Goal: Transaction & Acquisition: Purchase product/service

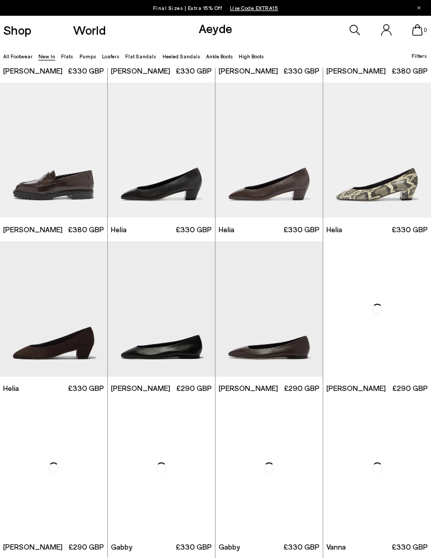
scroll to position [530, 0]
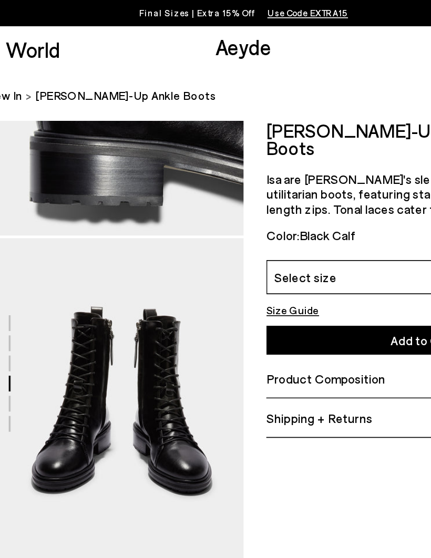
scroll to position [570, 0]
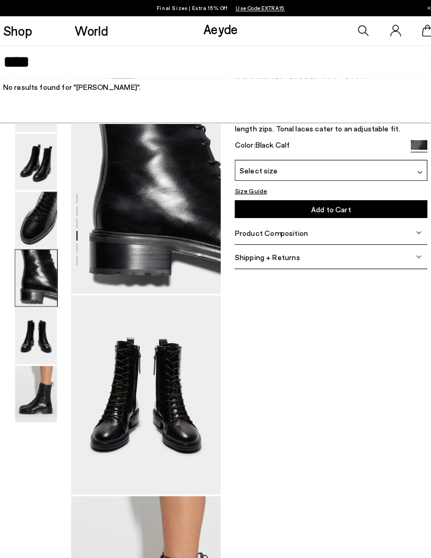
type input "****"
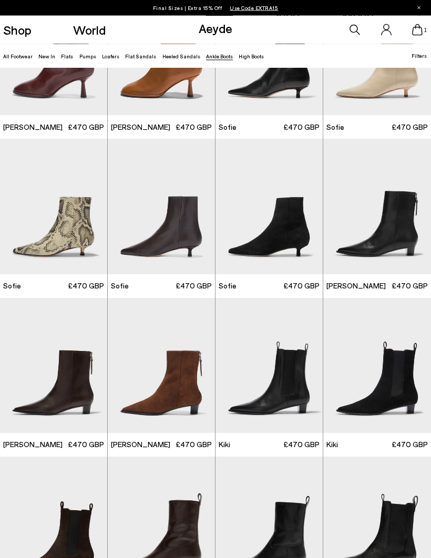
scroll to position [553, 0]
